Goal: Find specific page/section: Find specific page/section

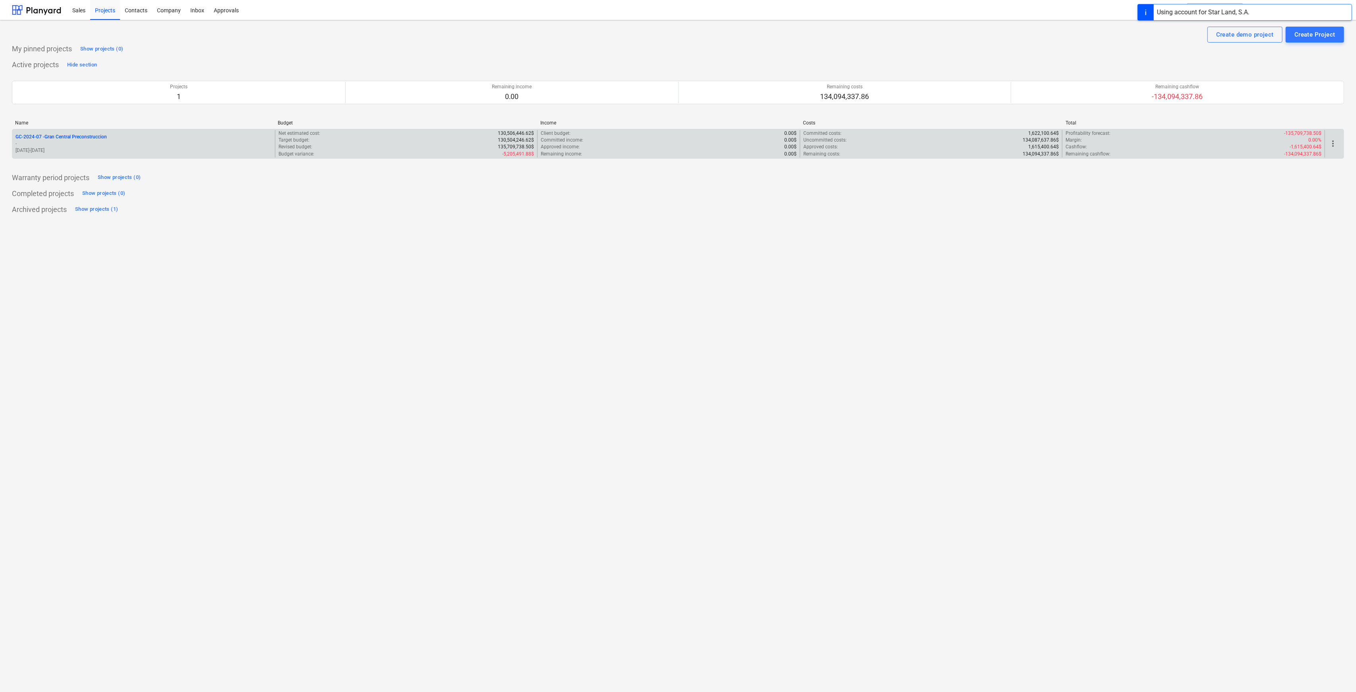
click at [97, 132] on div "GC-2024-07 - Gran Central Preconstruccion - [DATE] - [DATE]" at bounding box center [143, 143] width 263 height 27
click at [110, 138] on div "GC-2024-07 - Gran Central Preconstruccion" at bounding box center [144, 137] width 256 height 7
click at [108, 135] on div "GC-2024-07 - Gran Central Preconstruccion" at bounding box center [144, 137] width 256 height 7
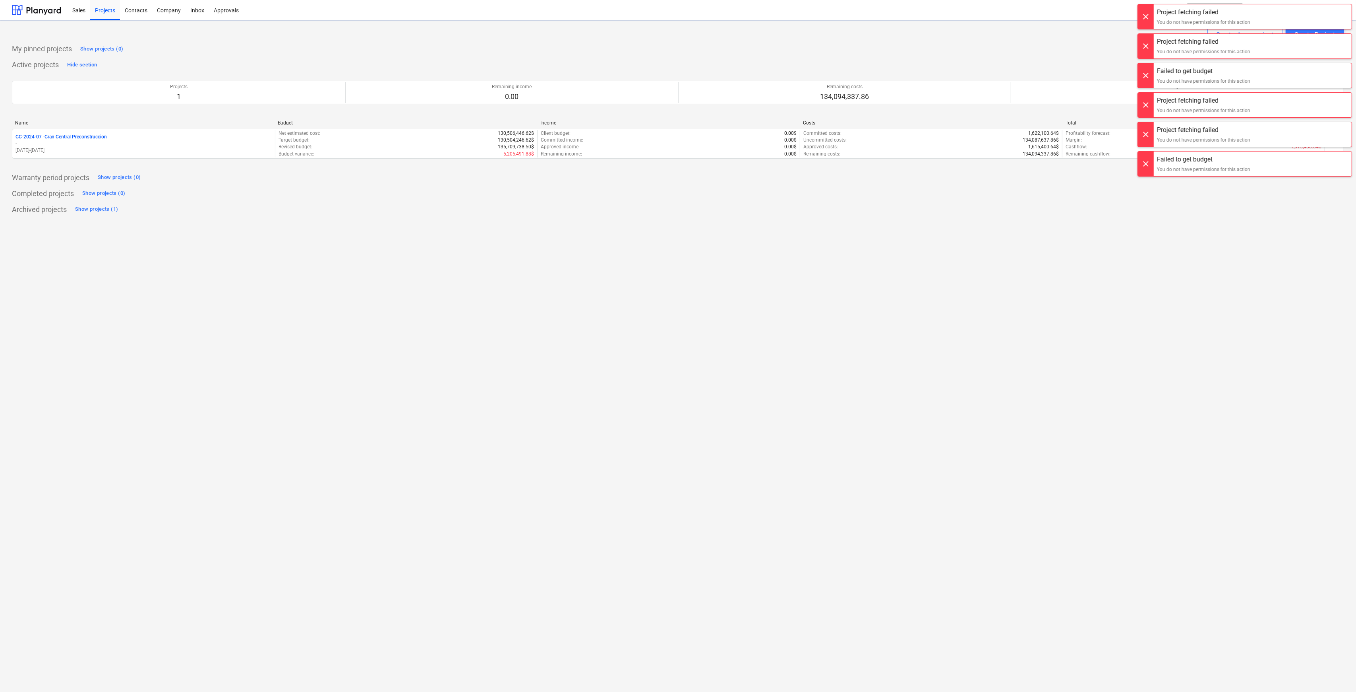
click at [1146, 16] on div at bounding box center [1146, 16] width 16 height 25
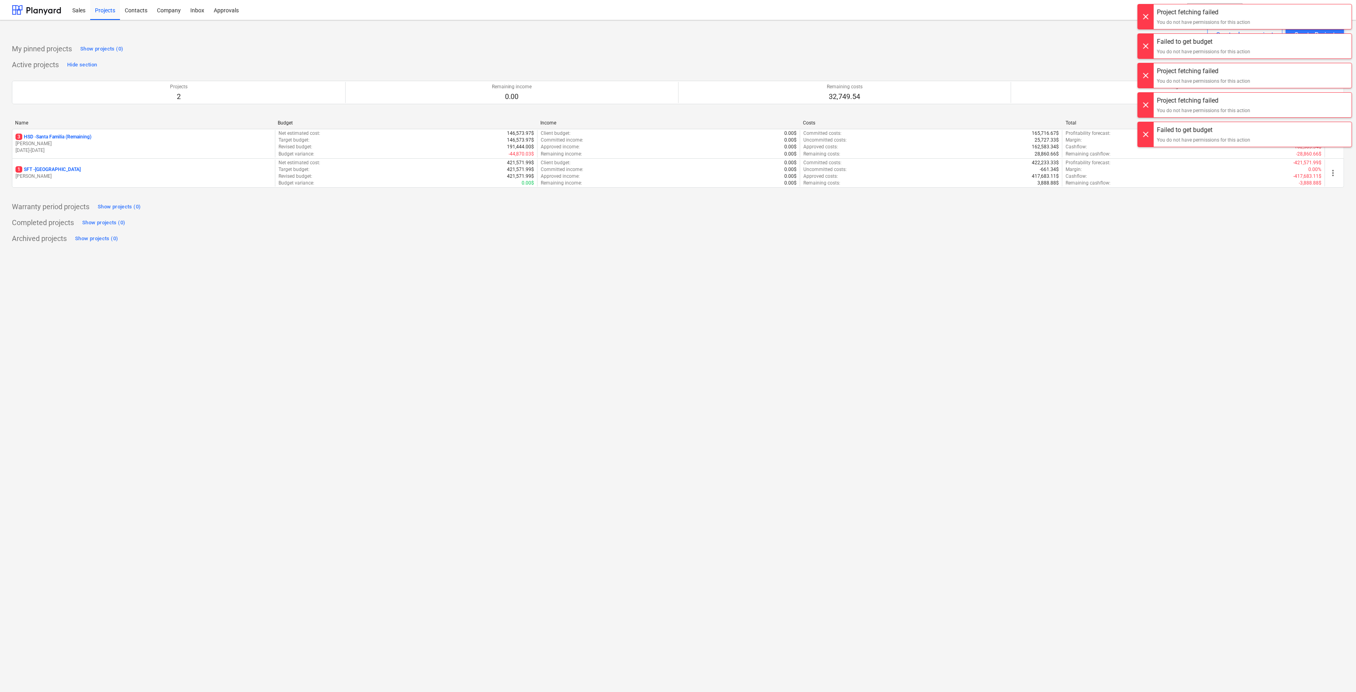
click at [1146, 16] on div at bounding box center [1146, 16] width 16 height 25
click at [1144, 20] on div at bounding box center [1146, 16] width 16 height 25
click at [1144, 16] on div "Project fetching failed You do not have permissions for this action Project fet…" at bounding box center [1245, 8] width 223 height 16
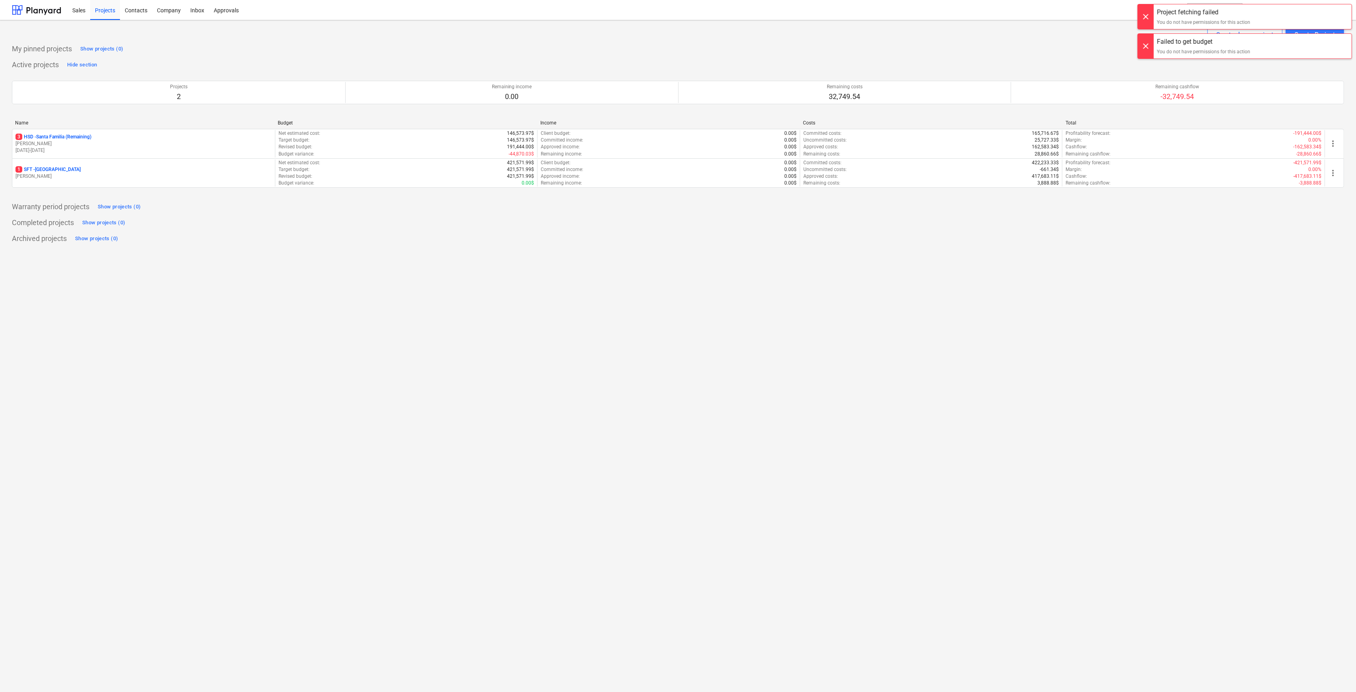
click at [1144, 20] on div at bounding box center [1146, 16] width 16 height 25
click at [1345, 12] on div "Sales Projects Contacts Company Inbox Approvals format_size keyboard_arrow_down…" at bounding box center [678, 10] width 1356 height 20
click at [1317, 11] on span "[PERSON_NAME]" at bounding box center [1314, 10] width 40 height 6
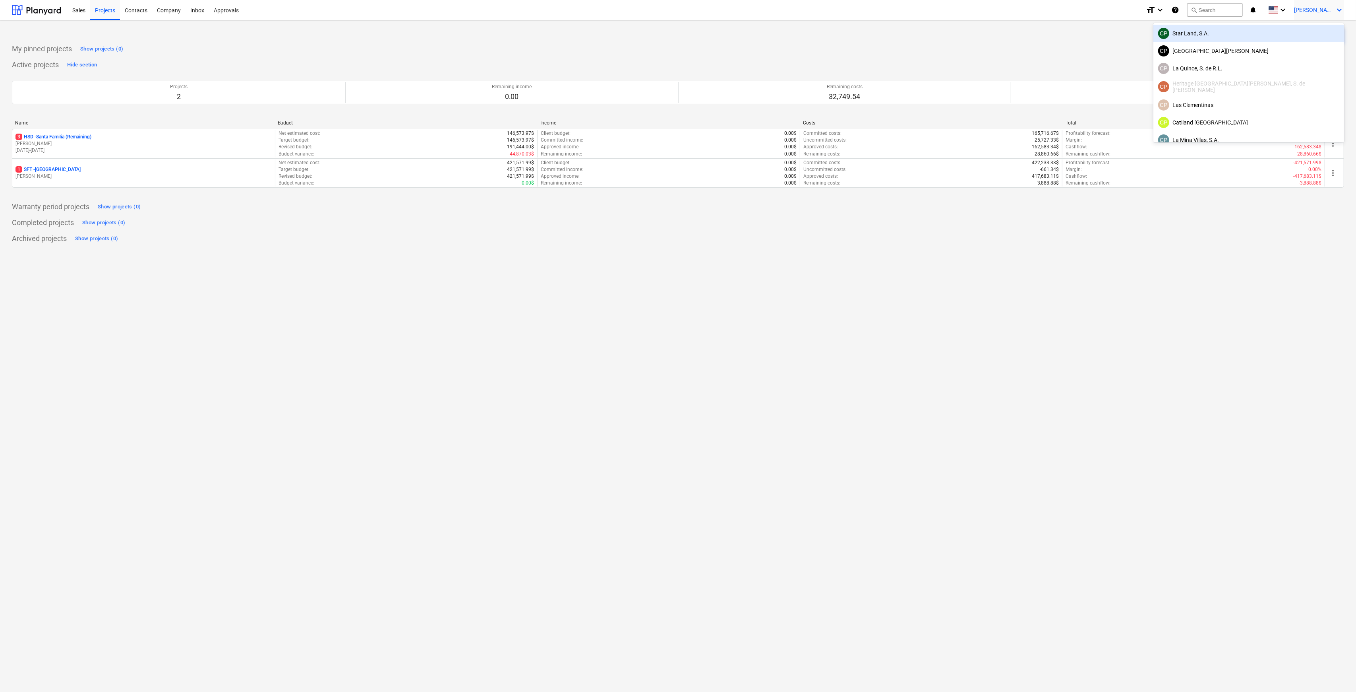
click at [1288, 37] on div "CP Star Land, S.A." at bounding box center [1249, 33] width 181 height 11
